Goal: Transaction & Acquisition: Purchase product/service

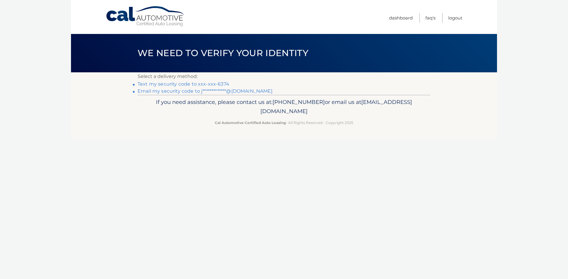
click at [221, 85] on link "Text my security code to xxx-xxx-6374" at bounding box center [183, 84] width 92 height 6
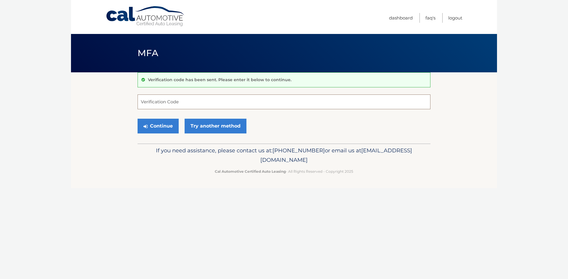
click at [171, 104] on input "Verification Code" at bounding box center [283, 102] width 293 height 15
type input "716652"
click at [156, 126] on button "Continue" at bounding box center [157, 126] width 41 height 15
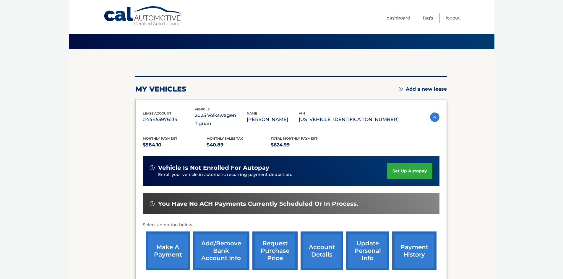
scroll to position [89, 0]
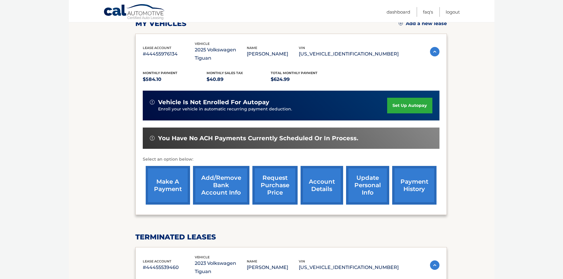
click at [425, 178] on link "payment history" at bounding box center [414, 185] width 44 height 39
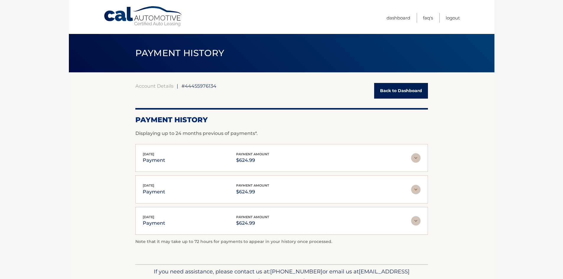
click at [400, 88] on link "Back to Dashboard" at bounding box center [401, 91] width 54 height 16
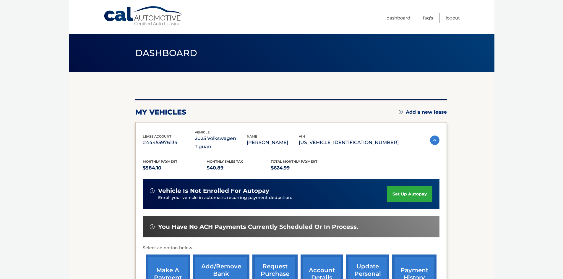
click at [172, 260] on link "make a payment" at bounding box center [168, 274] width 44 height 39
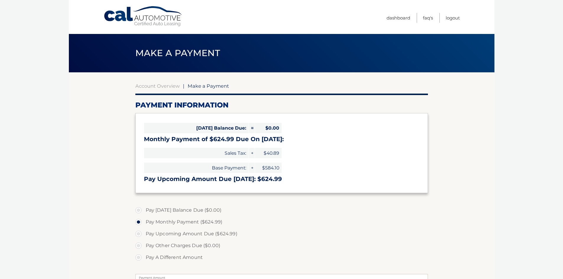
select select "MjI2MjI4NzMtMTFlYy00Yzk3LWFiMzktZjJjYjc3MTkzMjNl"
click at [269, 259] on label "Pay A Different Amount" at bounding box center [281, 258] width 293 height 12
click at [144, 259] on input "Pay A Different Amount" at bounding box center [141, 256] width 6 height 9
radio input "true"
